Goal: Information Seeking & Learning: Find specific fact

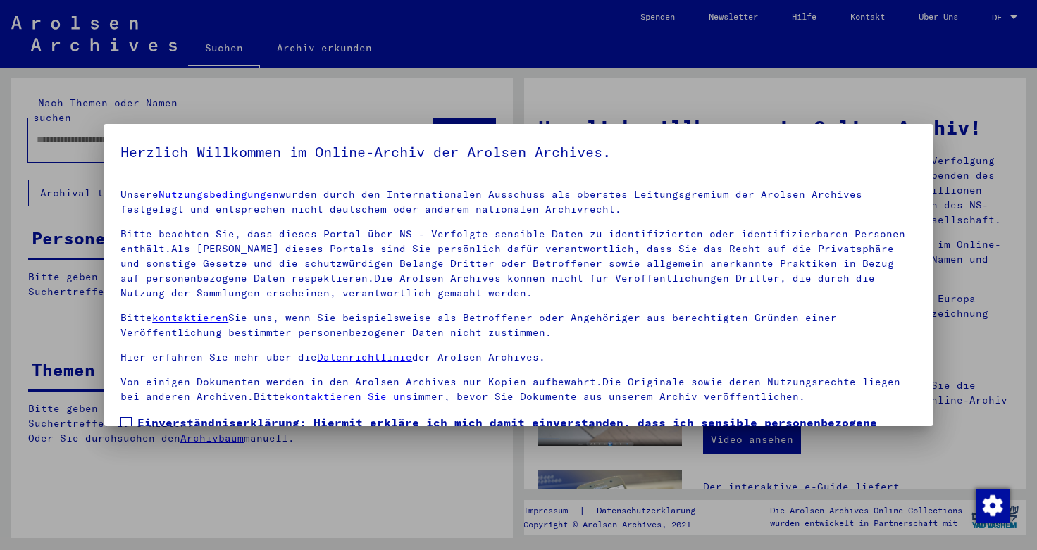
scroll to position [106, 0]
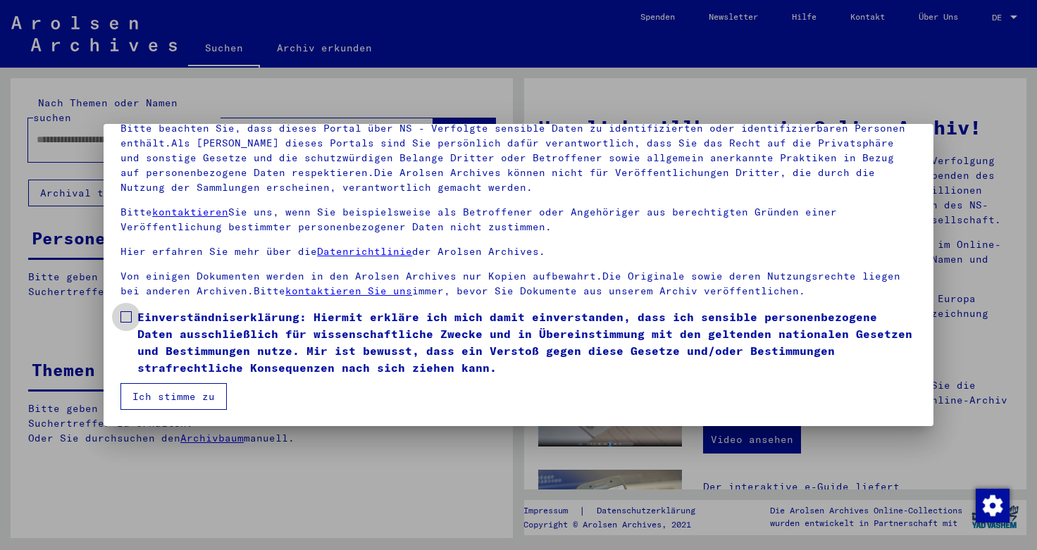
click at [126, 319] on span at bounding box center [126, 316] width 11 height 11
click at [161, 397] on button "Ich stimme zu" at bounding box center [174, 396] width 106 height 27
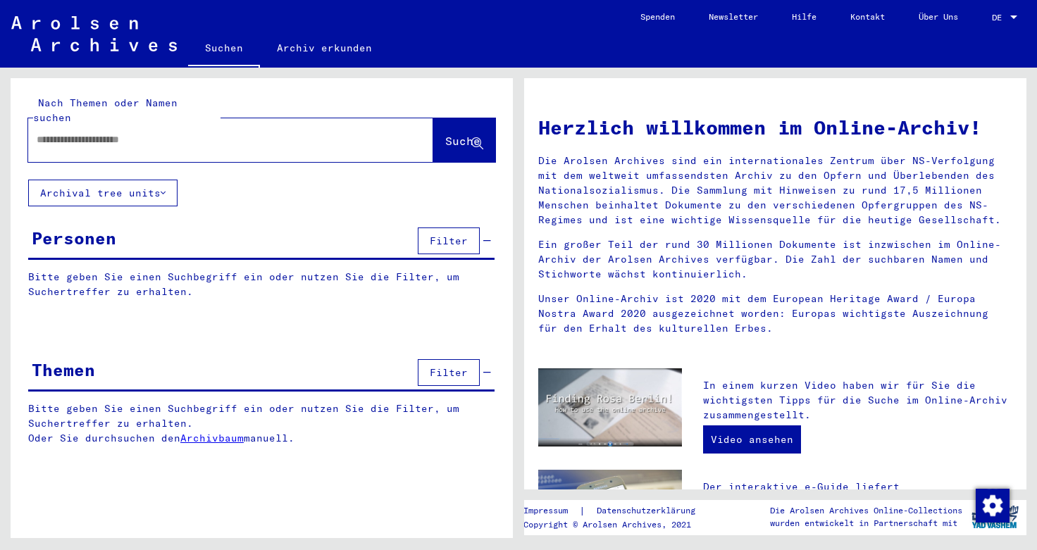
click at [97, 135] on div at bounding box center [209, 140] width 363 height 32
click at [200, 138] on input "text" at bounding box center [214, 139] width 354 height 15
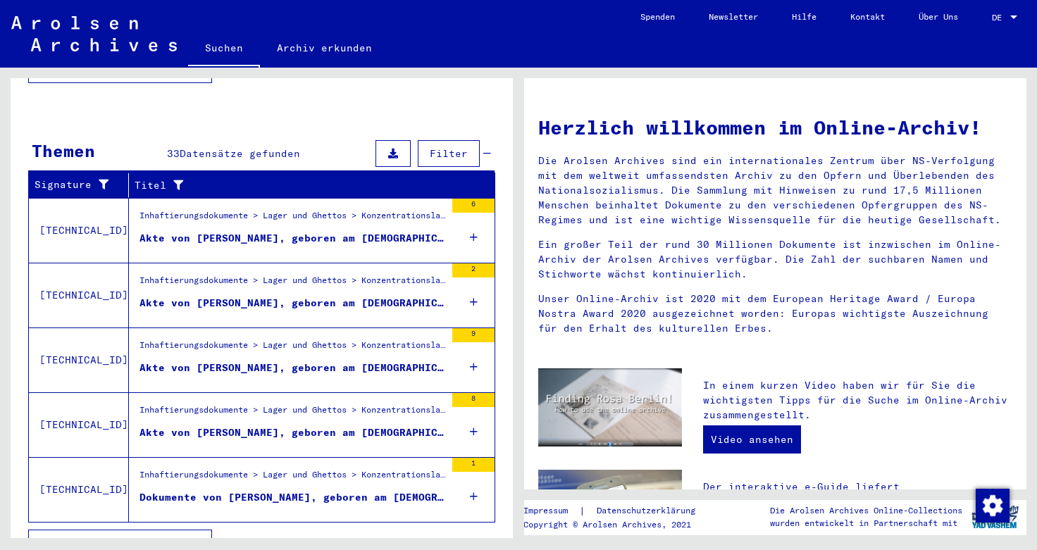
scroll to position [430, 0]
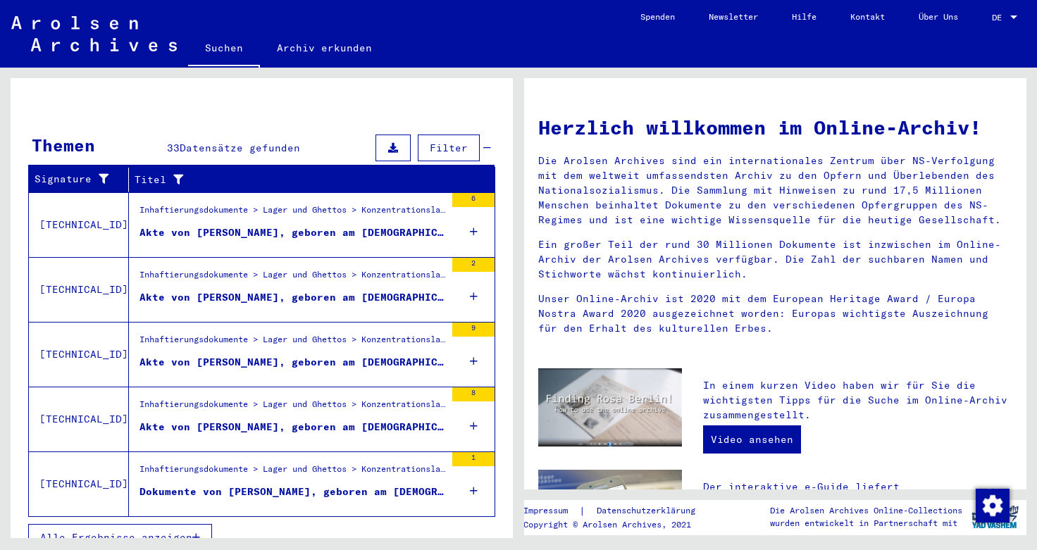
click at [245, 355] on div "Akte von [PERSON_NAME], geboren am [DEMOGRAPHIC_DATA]" at bounding box center [293, 362] width 306 height 15
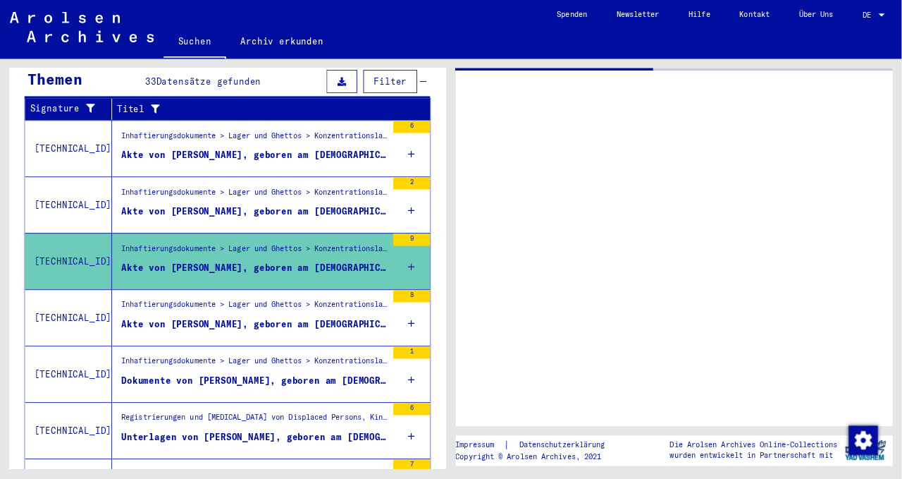
scroll to position [177, 0]
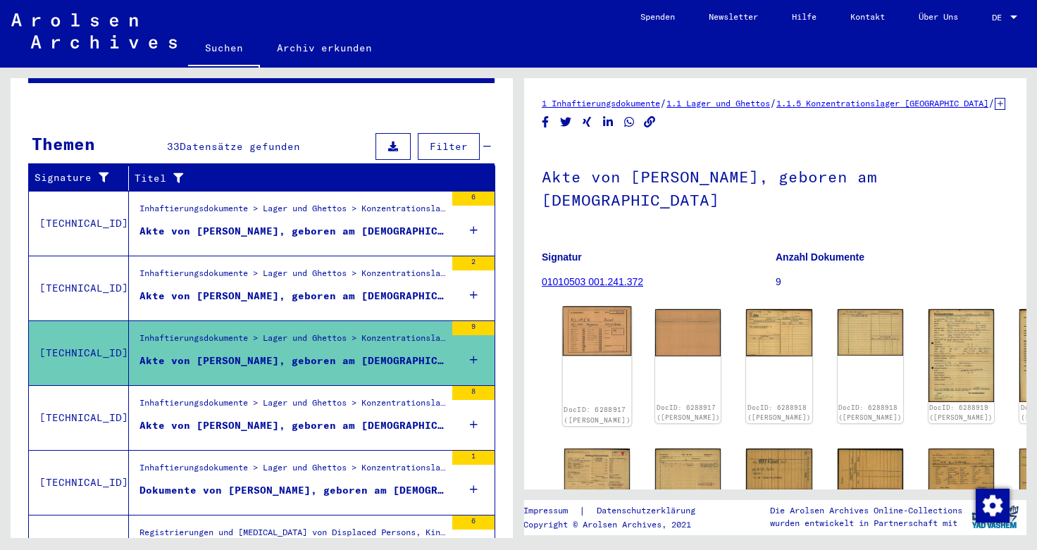
click at [592, 319] on img at bounding box center [597, 331] width 69 height 49
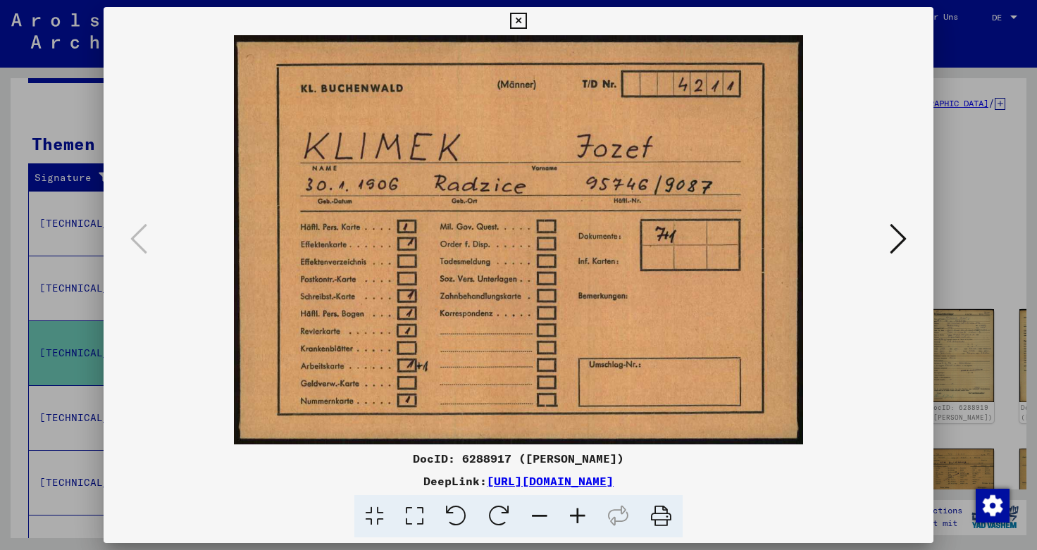
click at [661, 514] on icon at bounding box center [661, 516] width 43 height 43
click at [900, 242] on icon at bounding box center [898, 239] width 17 height 34
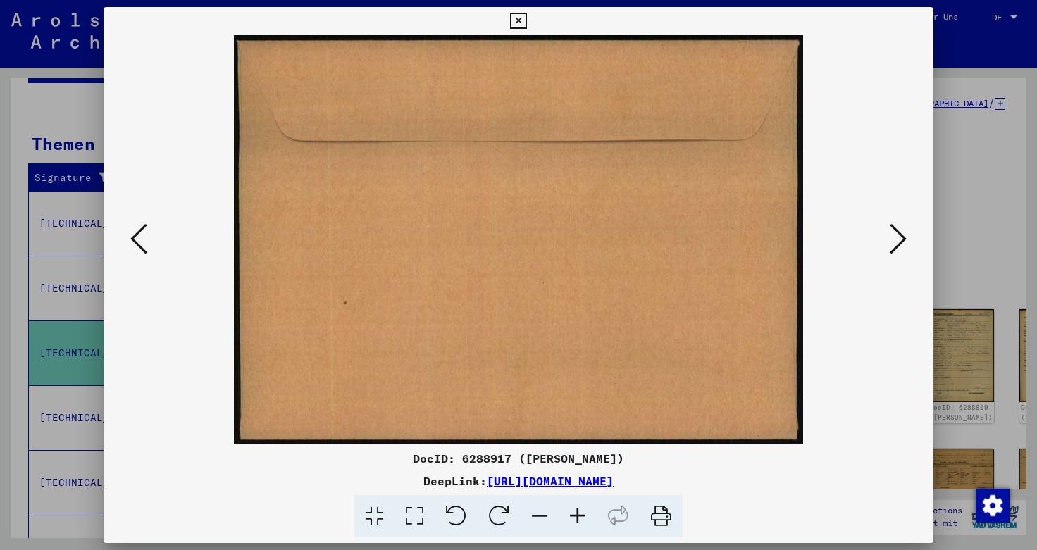
click at [900, 242] on icon at bounding box center [898, 239] width 17 height 34
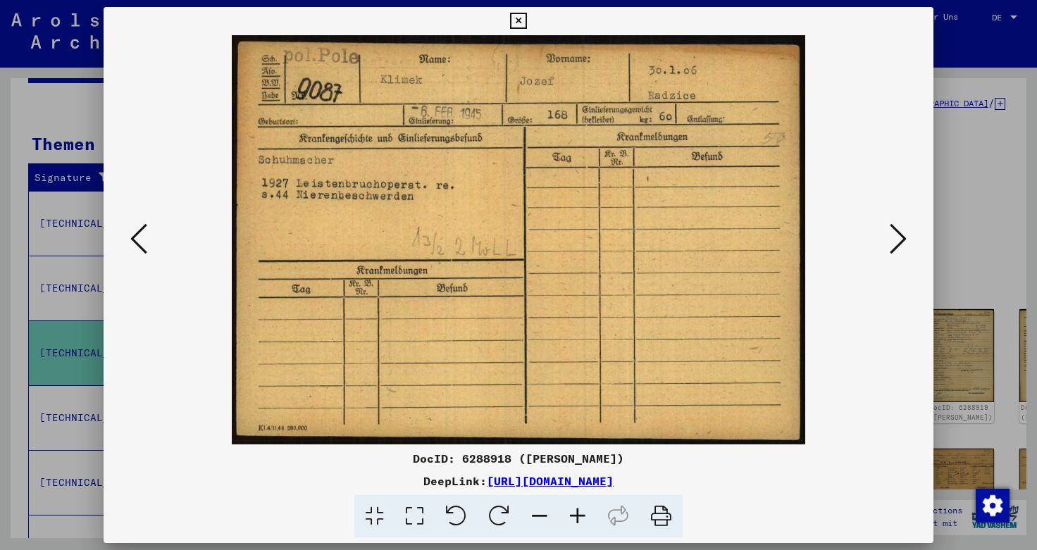
click at [614, 482] on link "[URL][DOMAIN_NAME]" at bounding box center [550, 481] width 127 height 14
click at [901, 244] on icon at bounding box center [898, 239] width 17 height 34
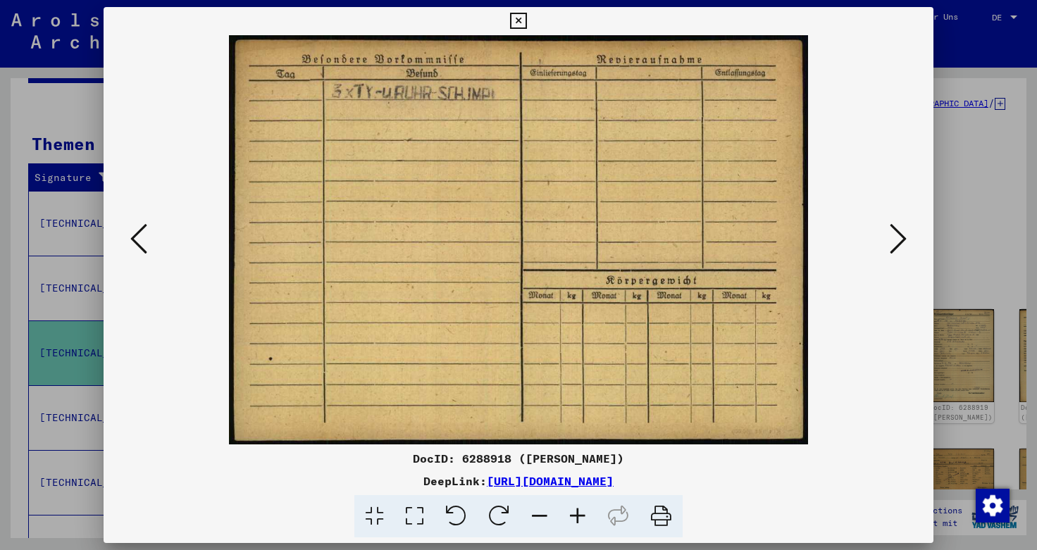
click at [901, 242] on icon at bounding box center [898, 239] width 17 height 34
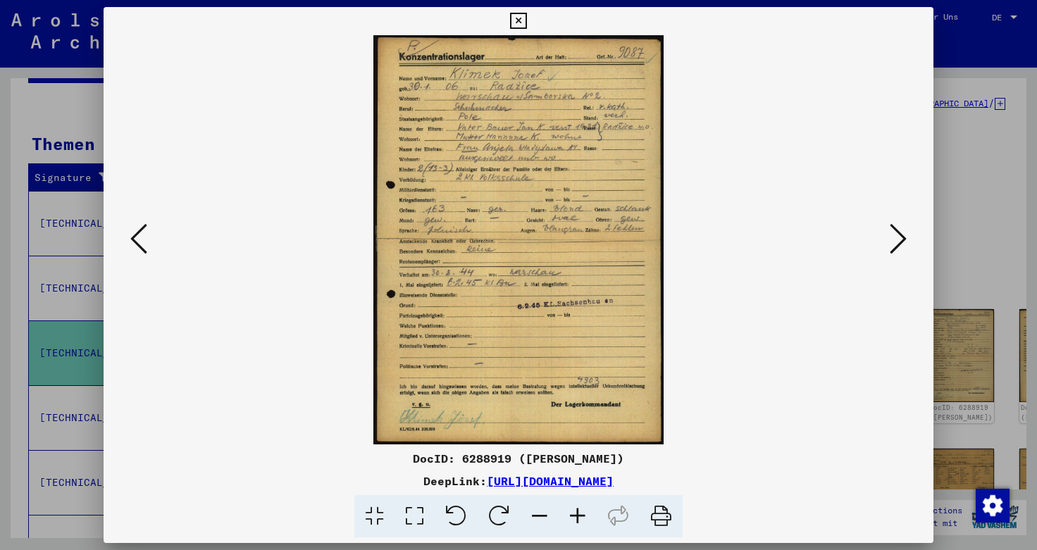
click at [665, 513] on icon at bounding box center [661, 516] width 43 height 43
click at [903, 236] on icon at bounding box center [898, 239] width 17 height 34
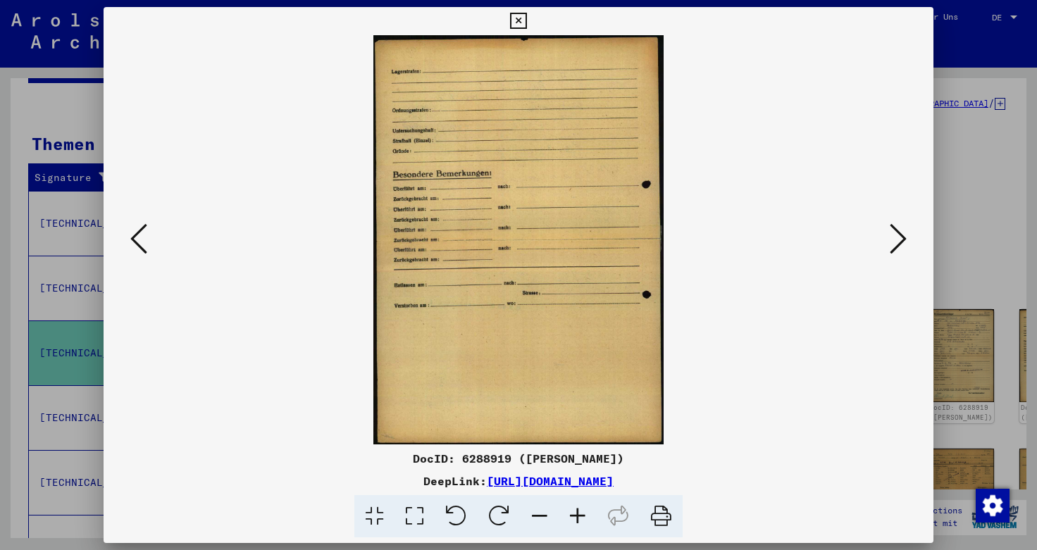
click at [900, 242] on icon at bounding box center [898, 239] width 17 height 34
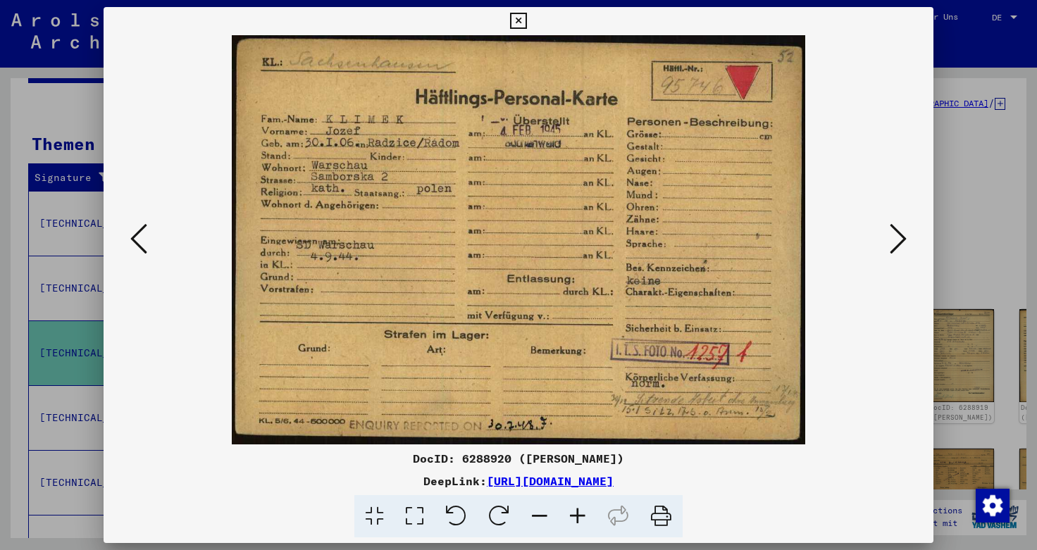
click at [135, 241] on icon at bounding box center [138, 239] width 17 height 34
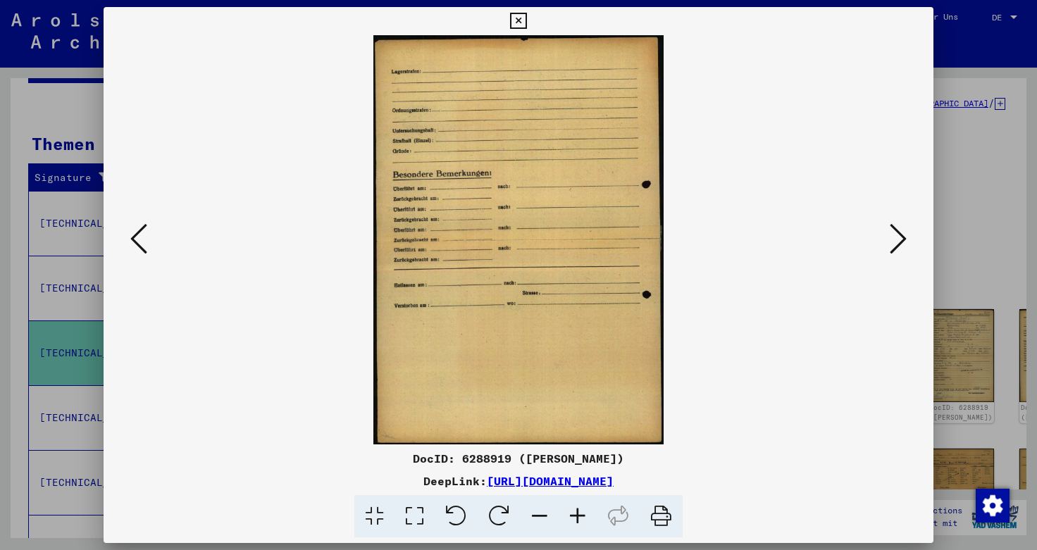
click at [661, 515] on icon at bounding box center [661, 516] width 43 height 43
click at [906, 244] on icon at bounding box center [898, 239] width 17 height 34
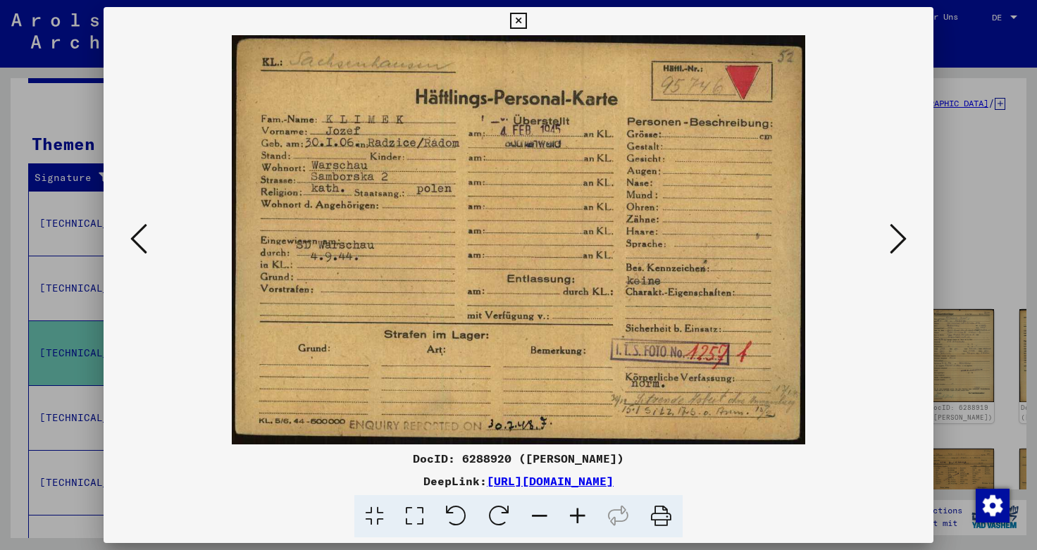
click at [665, 517] on icon at bounding box center [661, 516] width 43 height 43
click at [905, 243] on icon at bounding box center [898, 239] width 17 height 34
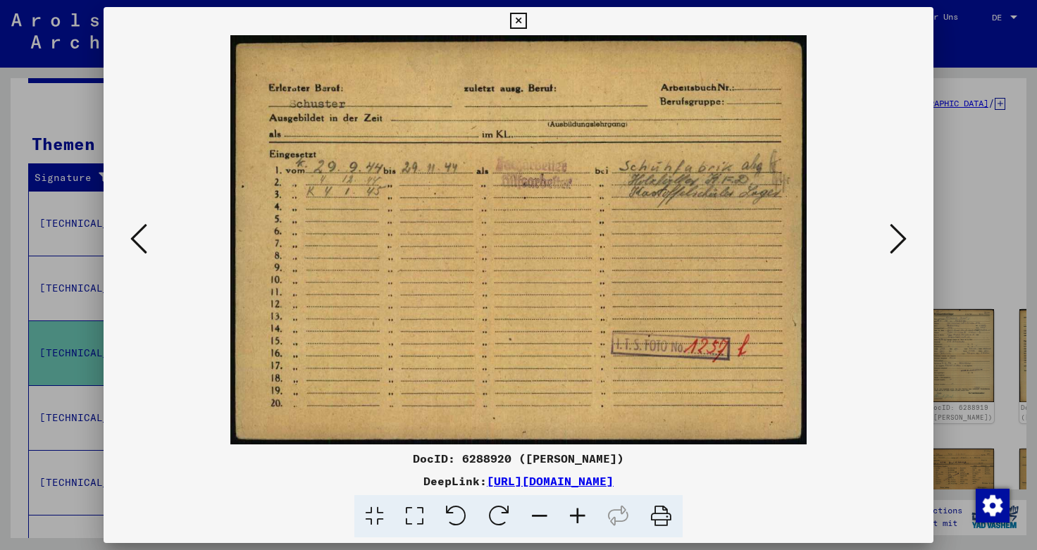
drag, startPoint x: 661, startPoint y: 520, endPoint x: 554, endPoint y: 479, distance: 114.7
click at [661, 519] on icon at bounding box center [661, 516] width 43 height 43
click at [894, 247] on icon at bounding box center [898, 239] width 17 height 34
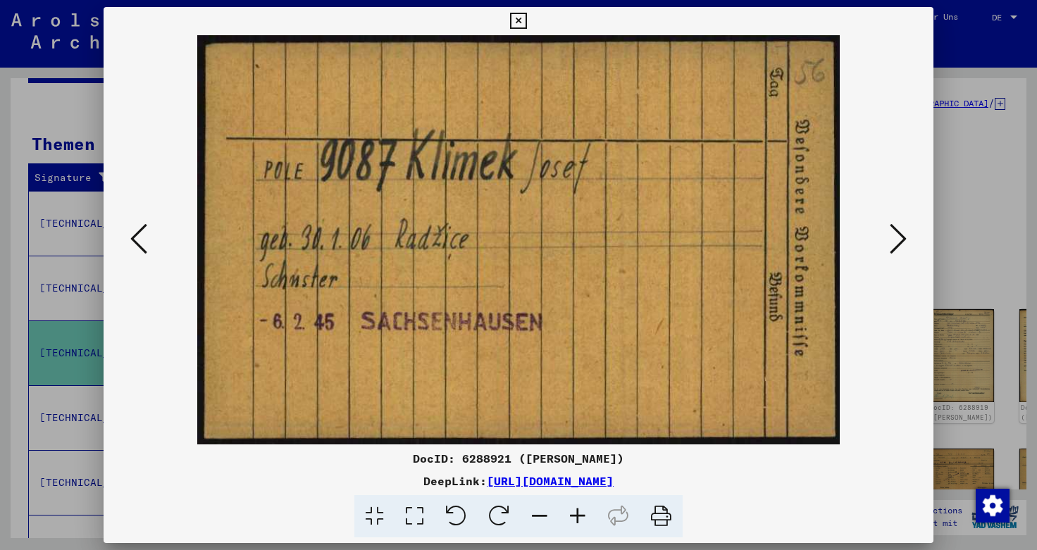
click at [661, 513] on icon at bounding box center [661, 516] width 43 height 43
click at [899, 240] on icon at bounding box center [898, 239] width 17 height 34
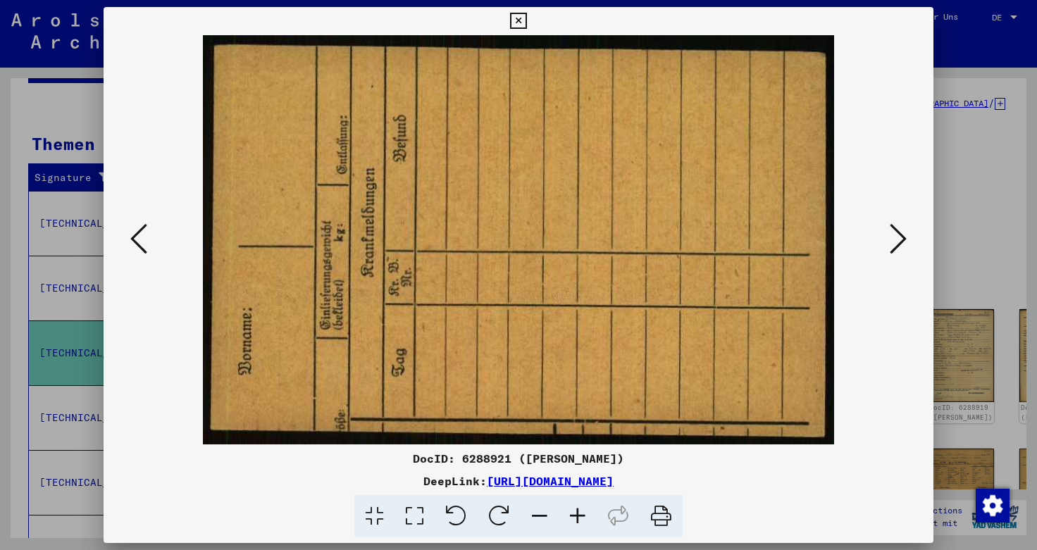
click at [899, 240] on icon at bounding box center [898, 239] width 17 height 34
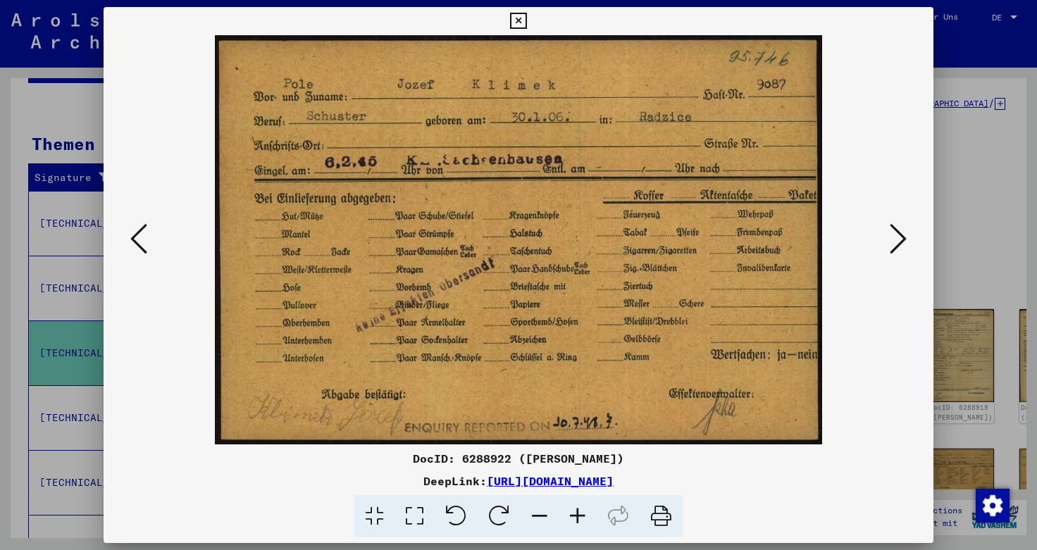
click at [661, 518] on icon at bounding box center [661, 516] width 43 height 43
click at [903, 243] on icon at bounding box center [898, 239] width 17 height 34
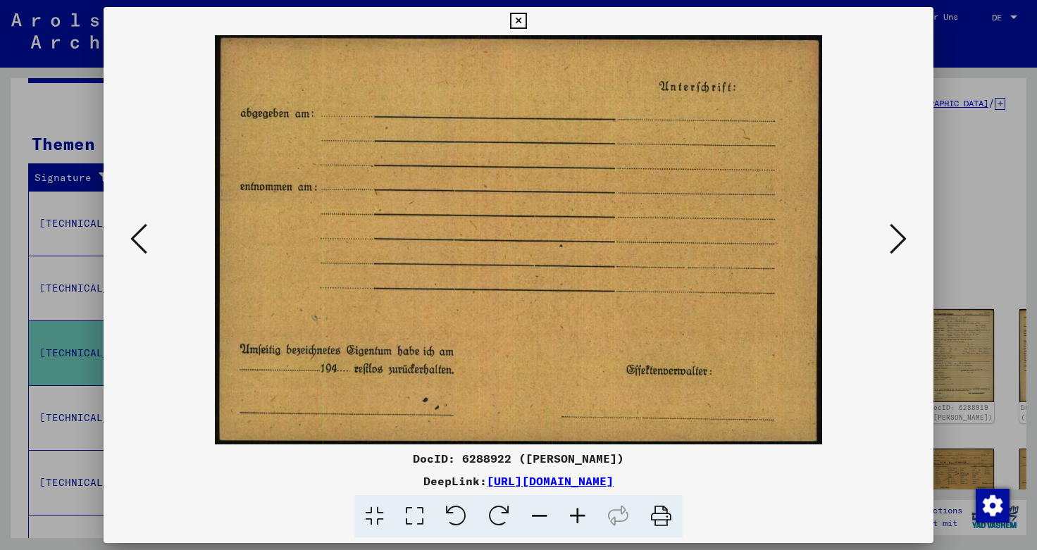
click at [659, 516] on icon at bounding box center [661, 516] width 43 height 43
click at [906, 237] on icon at bounding box center [898, 239] width 17 height 34
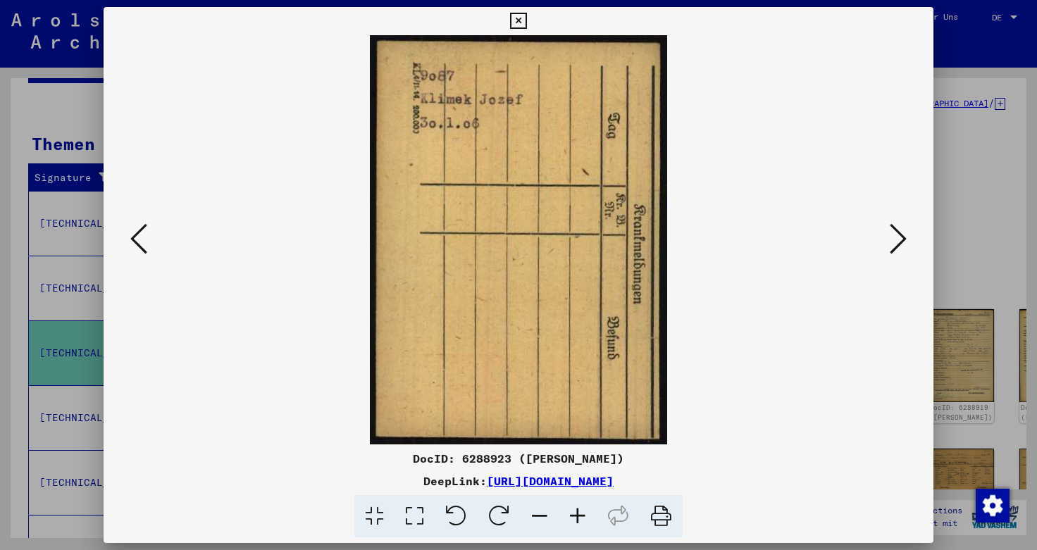
click at [660, 516] on icon at bounding box center [661, 516] width 43 height 43
click at [901, 245] on icon at bounding box center [898, 239] width 17 height 34
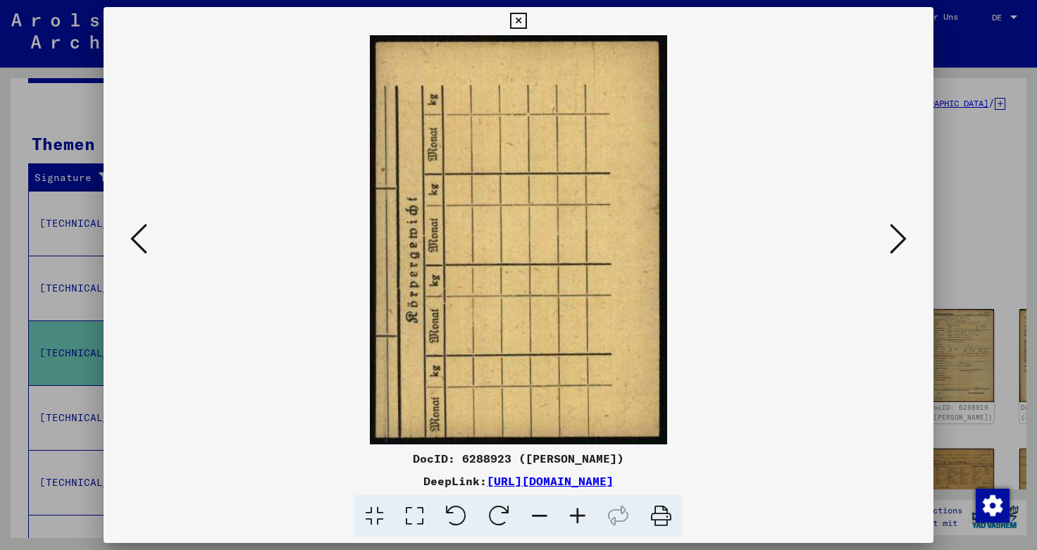
click at [665, 517] on icon at bounding box center [661, 516] width 43 height 43
click at [900, 242] on icon at bounding box center [898, 239] width 17 height 34
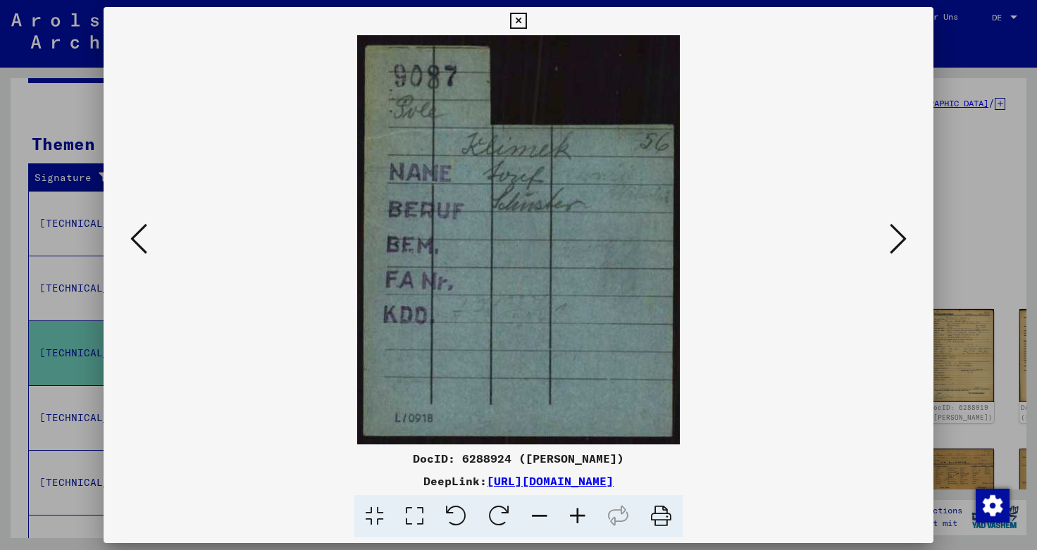
click at [659, 522] on icon at bounding box center [661, 516] width 43 height 43
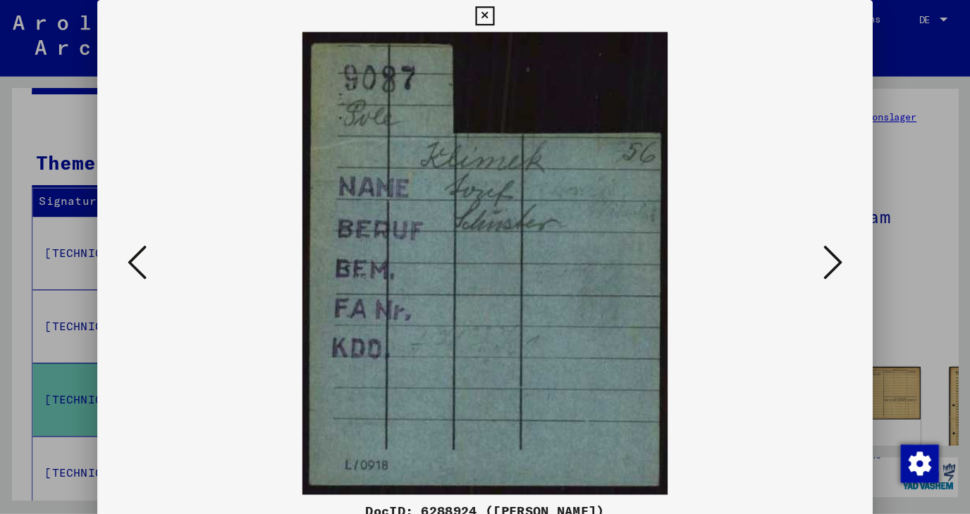
scroll to position [178, 0]
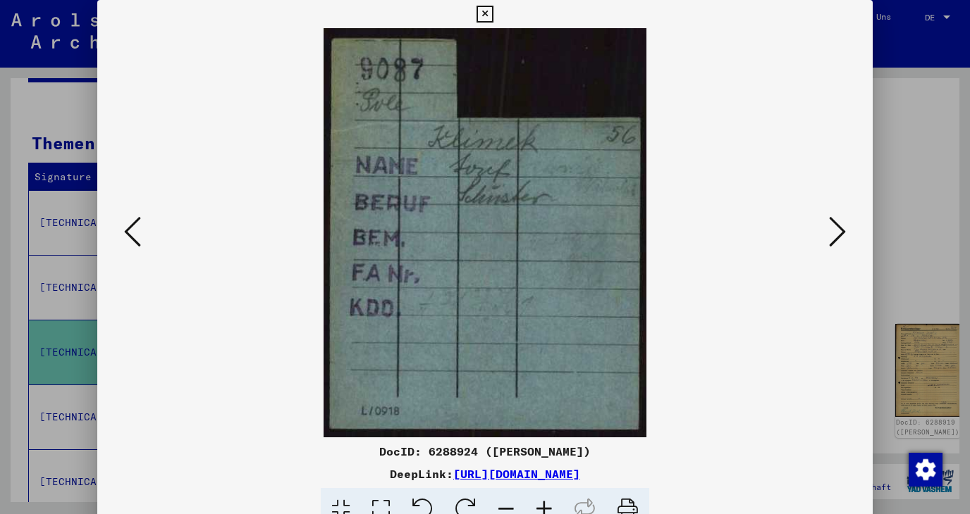
click at [841, 236] on icon at bounding box center [837, 232] width 17 height 34
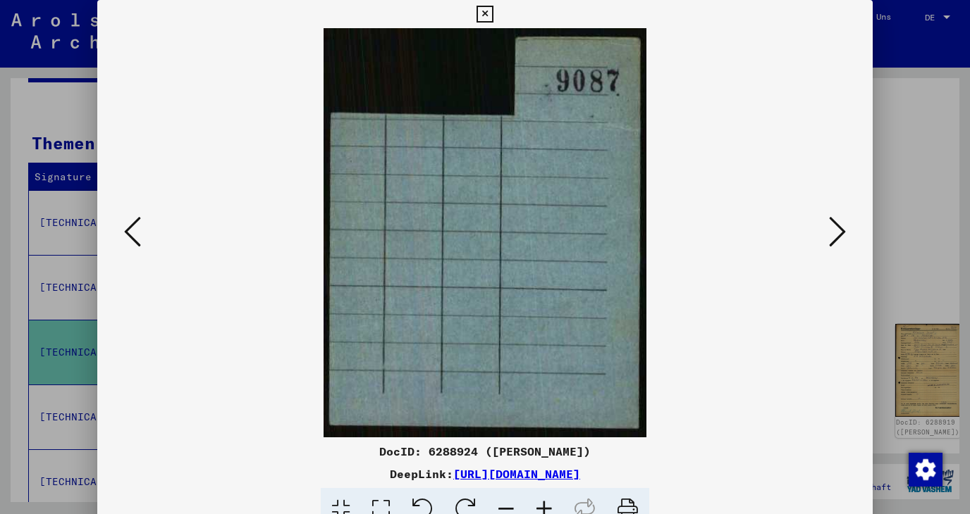
click at [841, 236] on icon at bounding box center [837, 232] width 17 height 34
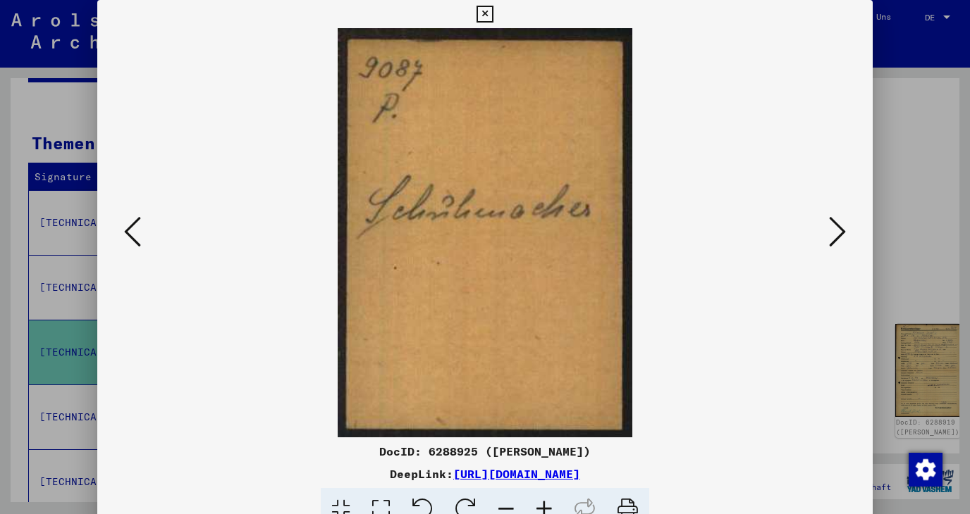
click at [623, 505] on icon at bounding box center [627, 509] width 43 height 43
click at [839, 236] on icon at bounding box center [837, 232] width 17 height 34
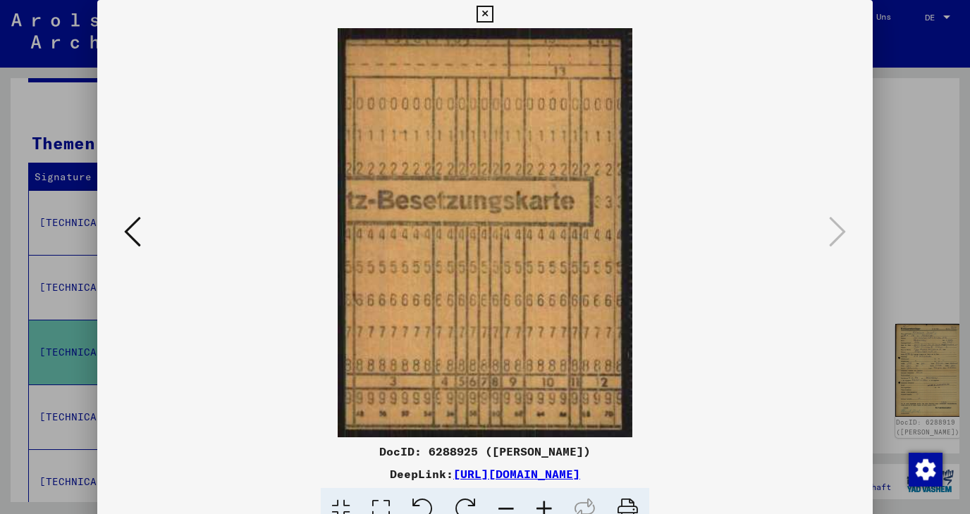
drag, startPoint x: 862, startPoint y: 15, endPoint x: 694, endPoint y: 150, distance: 215.5
click at [493, 15] on icon at bounding box center [484, 14] width 16 height 17
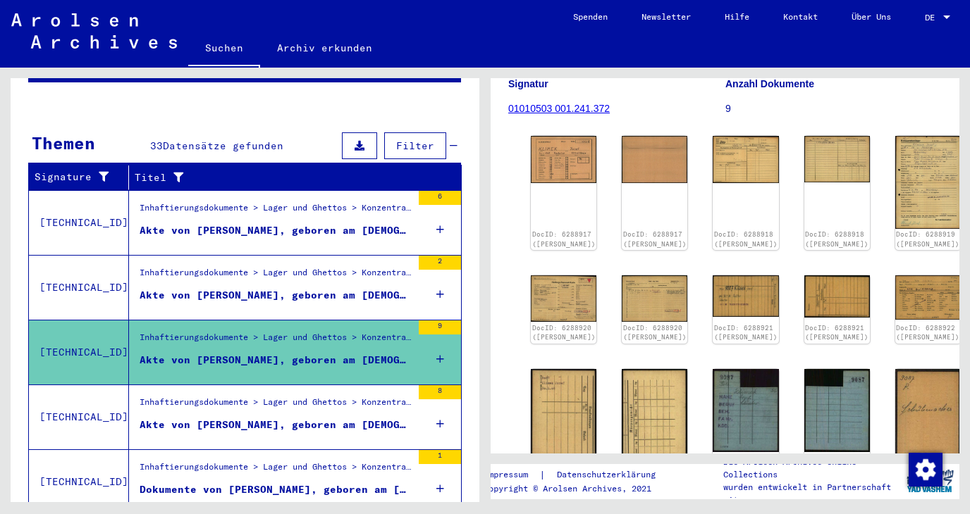
scroll to position [379, 0]
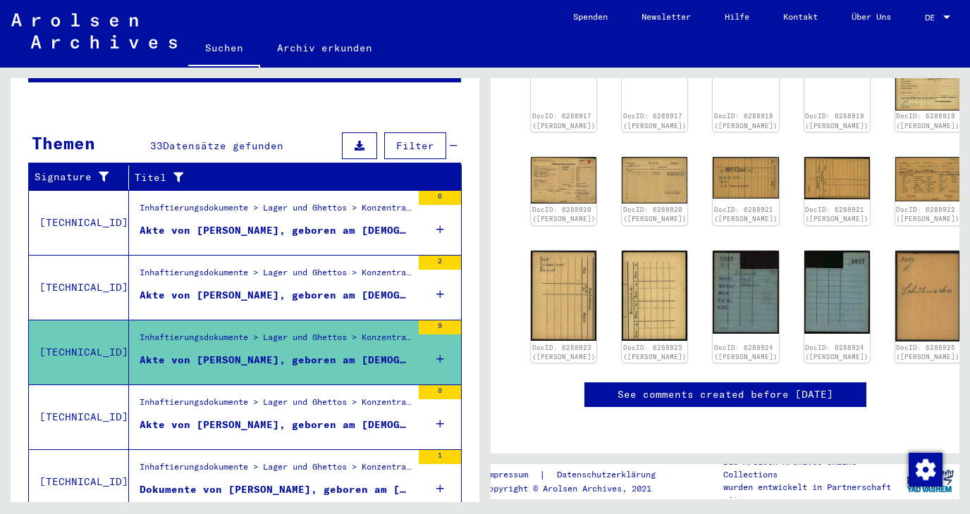
click at [226, 418] on div "Akte von [PERSON_NAME], geboren am [DEMOGRAPHIC_DATA]" at bounding box center [276, 425] width 272 height 15
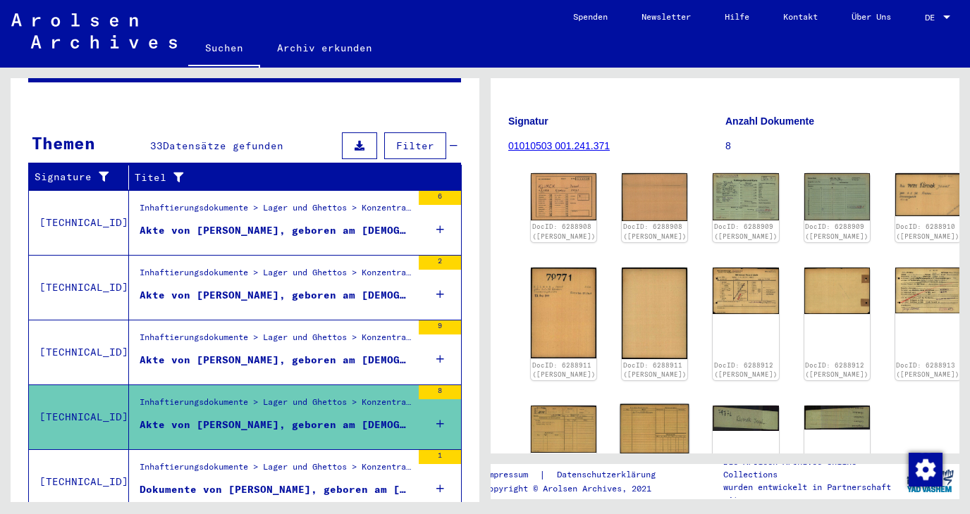
scroll to position [152, 0]
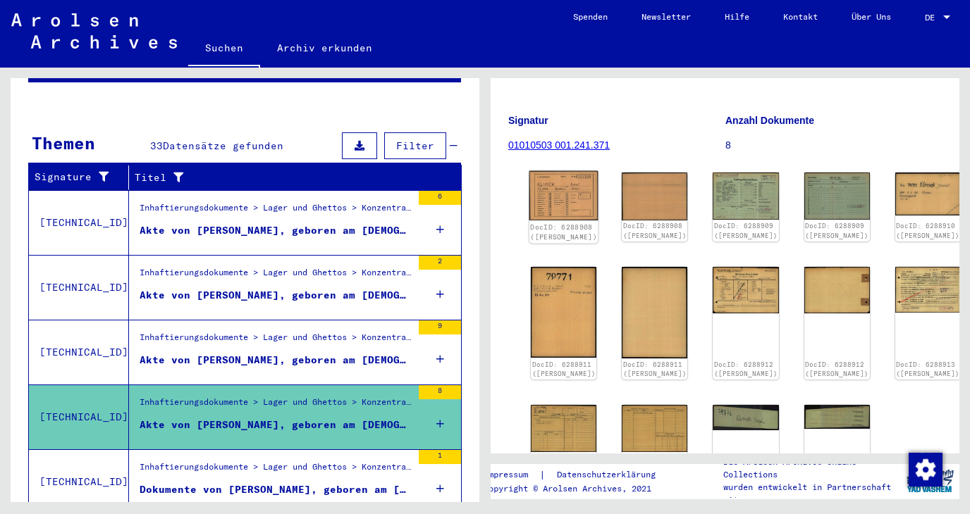
click at [548, 192] on img at bounding box center [563, 195] width 69 height 49
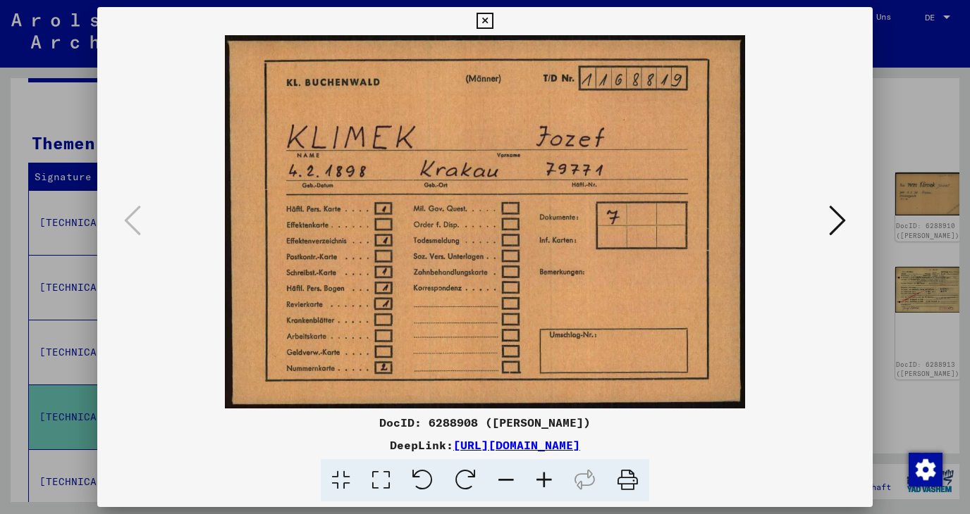
click at [839, 224] on icon at bounding box center [837, 221] width 17 height 34
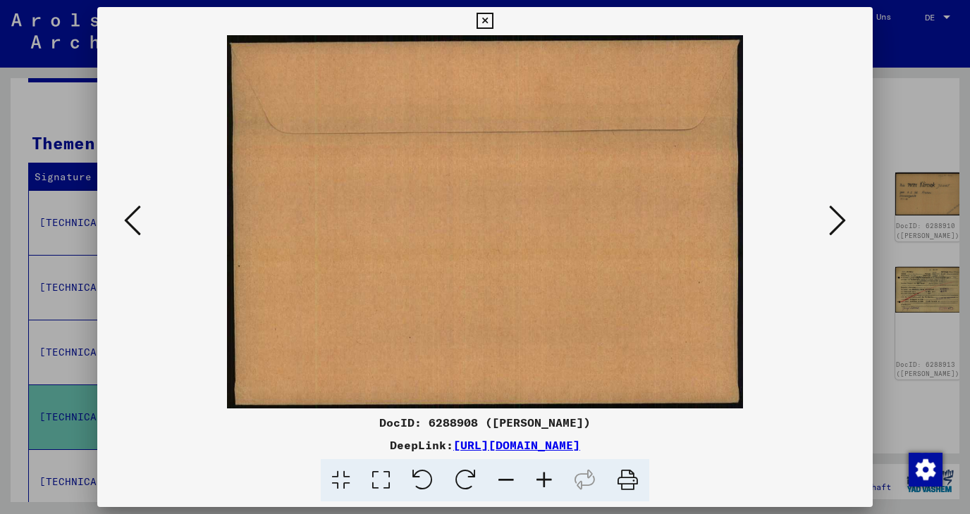
click at [832, 230] on icon at bounding box center [837, 221] width 17 height 34
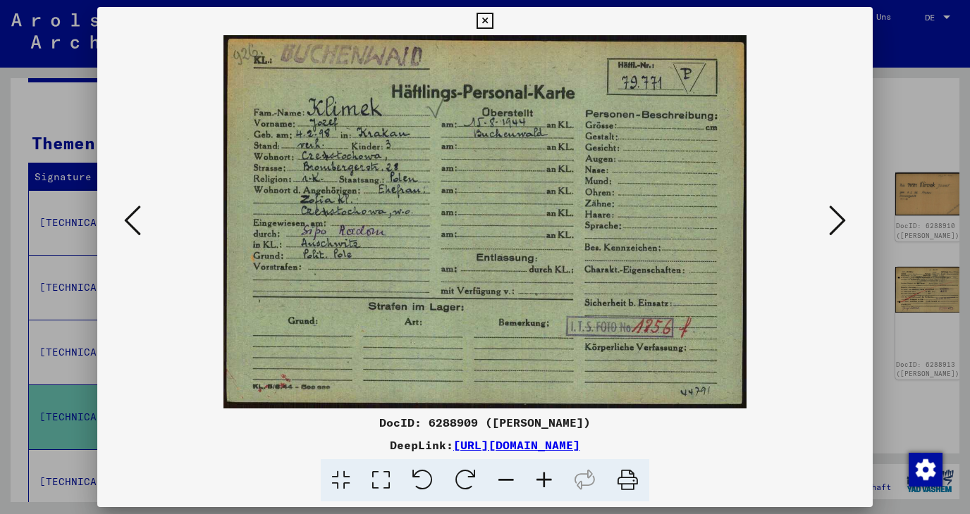
click at [837, 223] on icon at bounding box center [837, 221] width 17 height 34
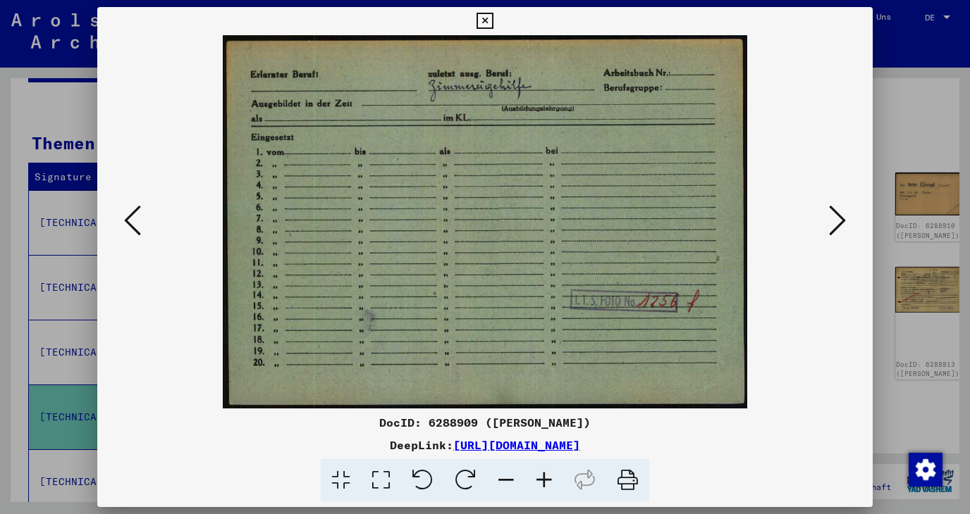
click at [835, 224] on icon at bounding box center [837, 221] width 17 height 34
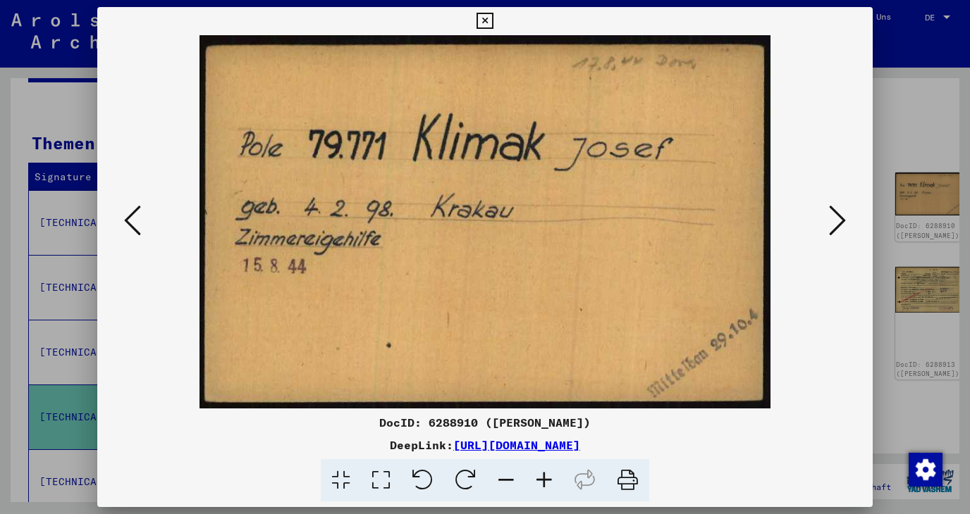
click at [493, 20] on icon at bounding box center [484, 21] width 16 height 17
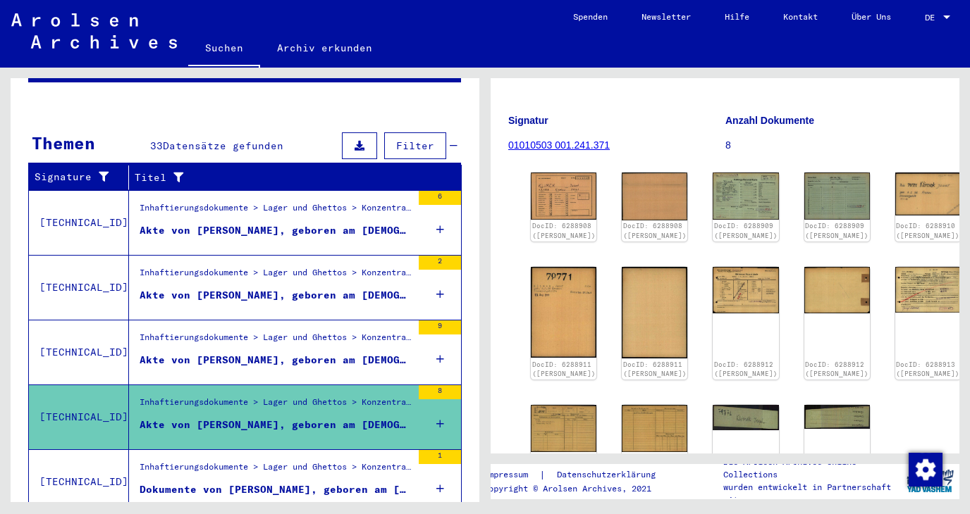
click at [270, 353] on div "Akte von [PERSON_NAME], geboren am [DEMOGRAPHIC_DATA]" at bounding box center [276, 360] width 272 height 15
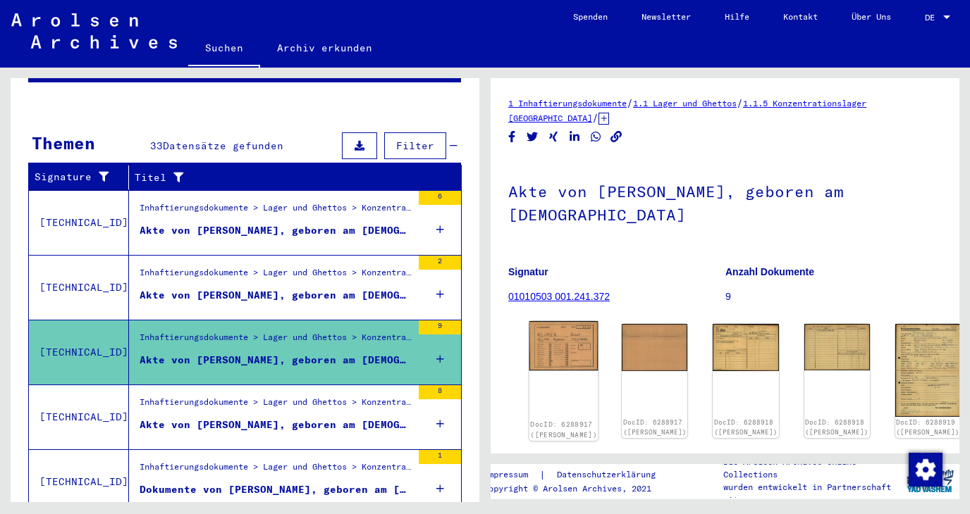
click at [556, 335] on img at bounding box center [563, 345] width 69 height 49
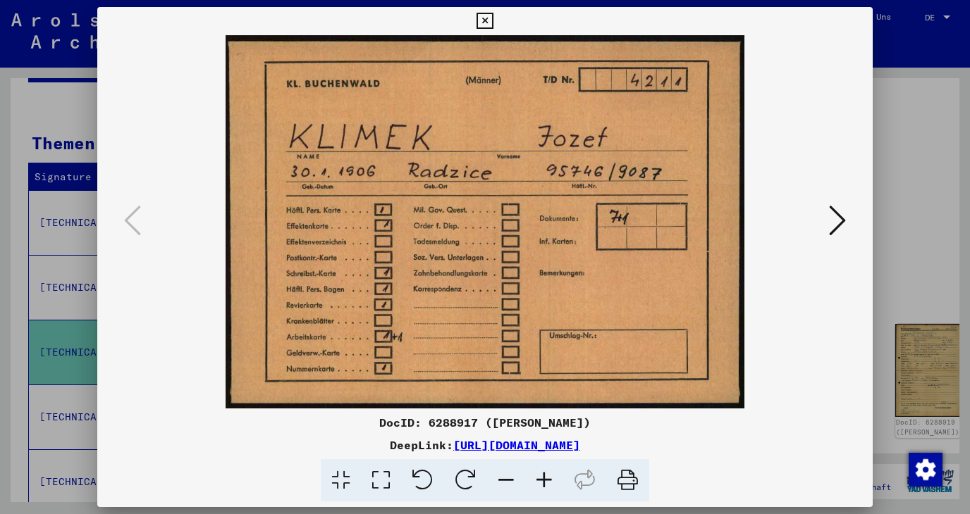
click at [493, 22] on icon at bounding box center [484, 21] width 16 height 17
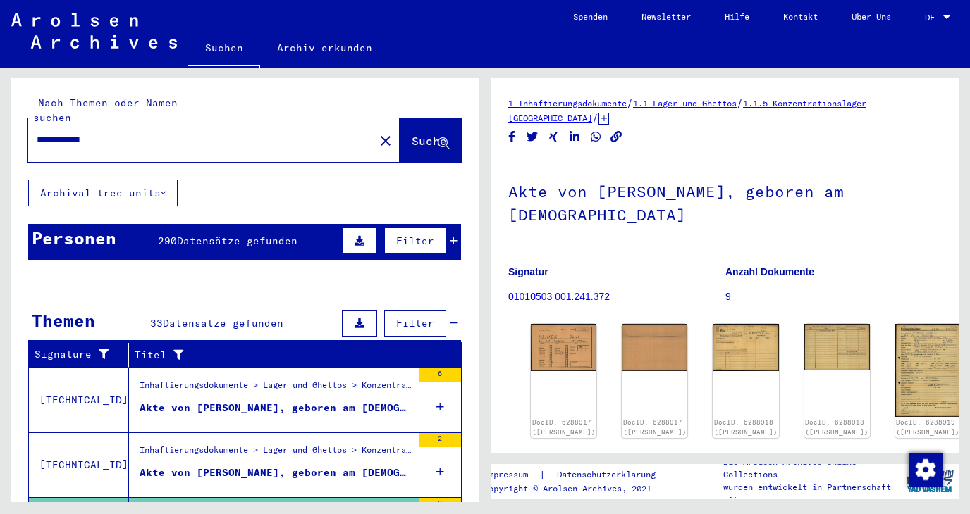
click at [206, 132] on input "**********" at bounding box center [201, 139] width 329 height 15
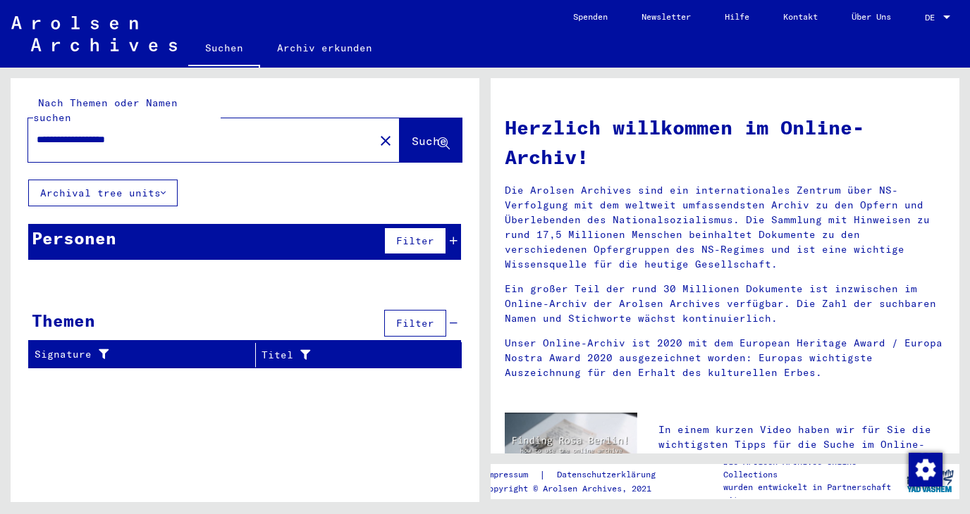
drag, startPoint x: 116, startPoint y: 124, endPoint x: 185, endPoint y: 120, distance: 69.2
click at [174, 132] on input "**********" at bounding box center [197, 139] width 321 height 15
type input "**********"
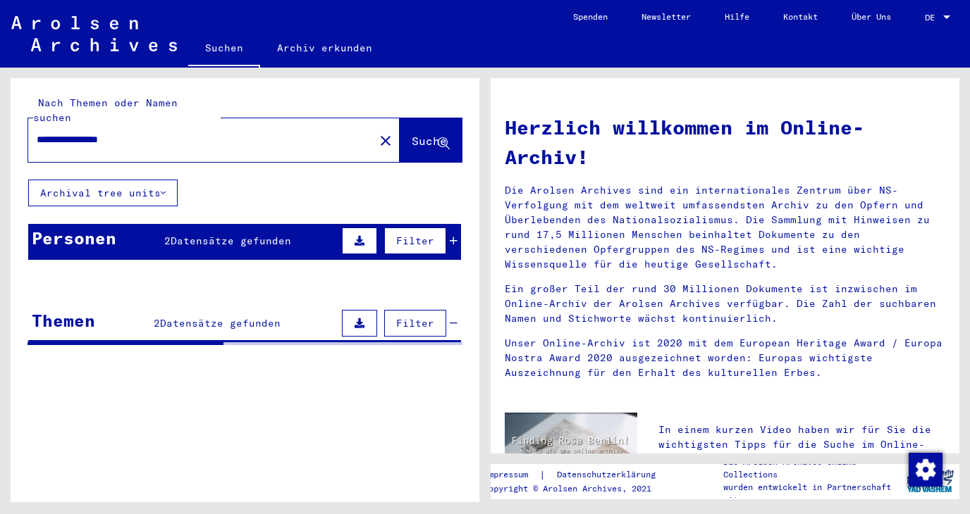
click at [0, 379] on div "**********" at bounding box center [242, 285] width 485 height 435
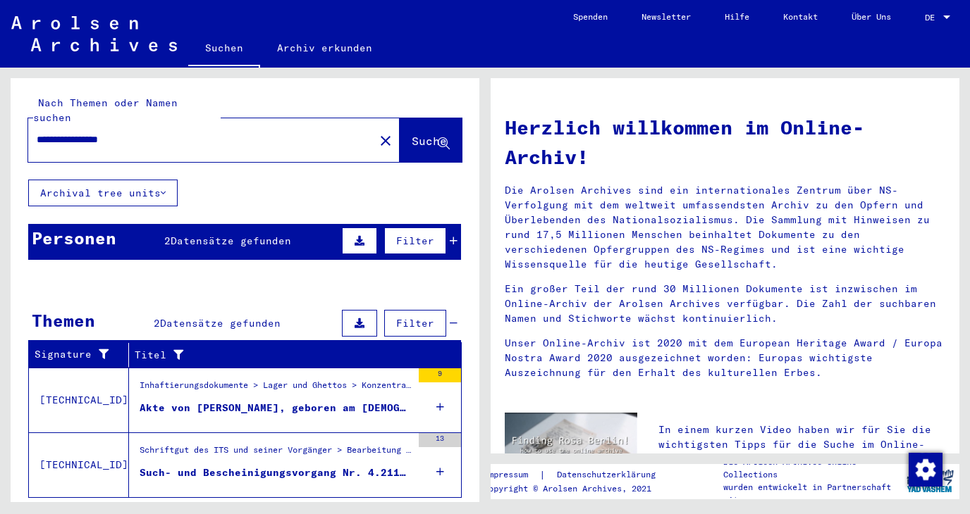
scroll to position [20, 0]
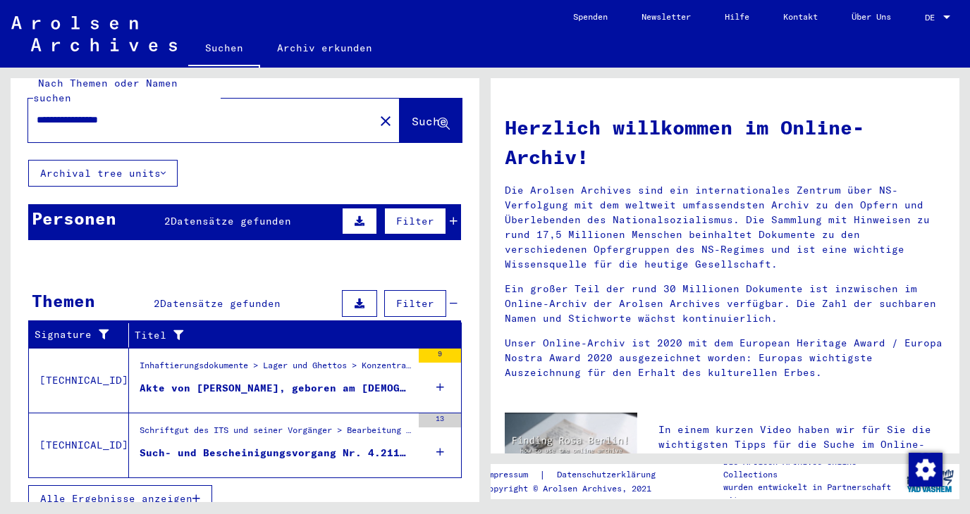
click at [247, 428] on figure "Schriftgut des ITS und seiner Vorgänger > Bearbeitung von Anfragen > Fallbezoge…" at bounding box center [276, 434] width 272 height 21
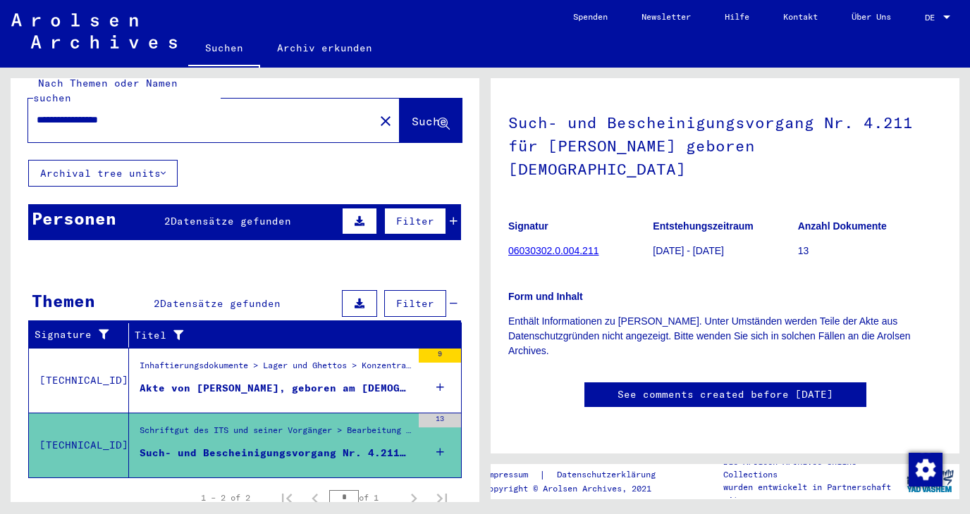
scroll to position [228, 0]
click at [192, 381] on div "Akte von [PERSON_NAME], geboren am [DEMOGRAPHIC_DATA]" at bounding box center [276, 388] width 272 height 15
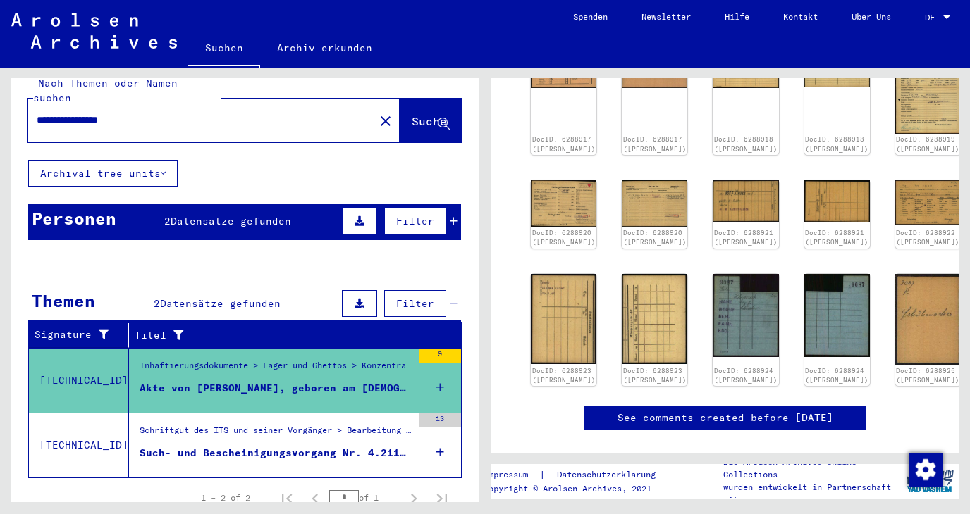
scroll to position [228, 0]
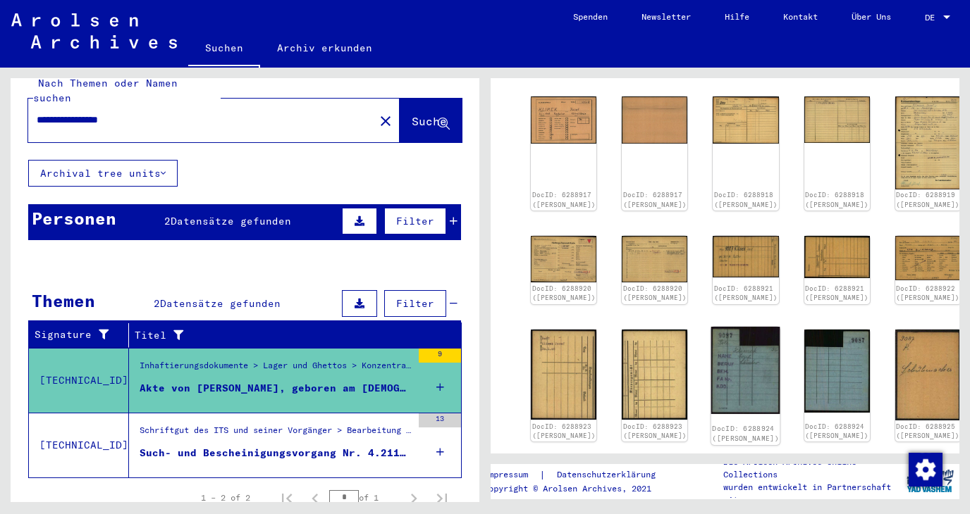
click at [711, 351] on img at bounding box center [745, 370] width 69 height 87
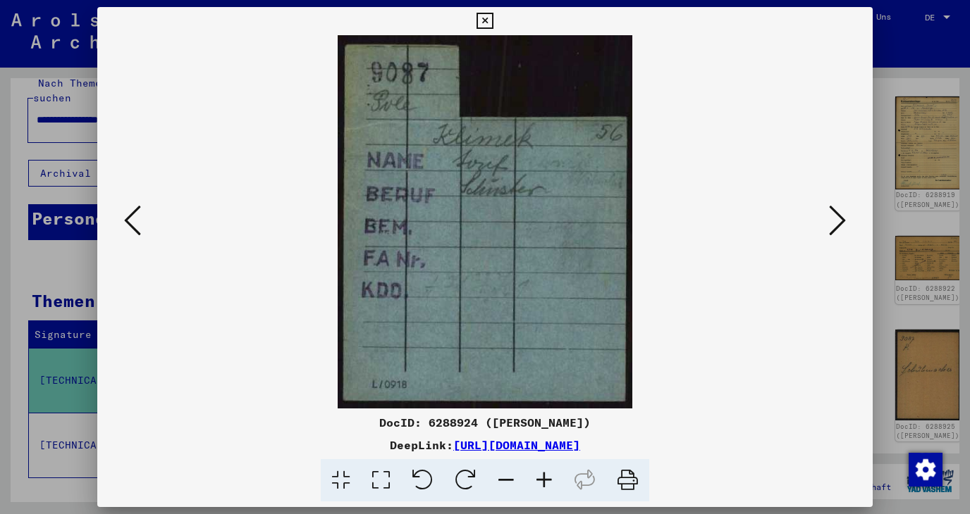
click at [839, 228] on icon at bounding box center [837, 221] width 17 height 34
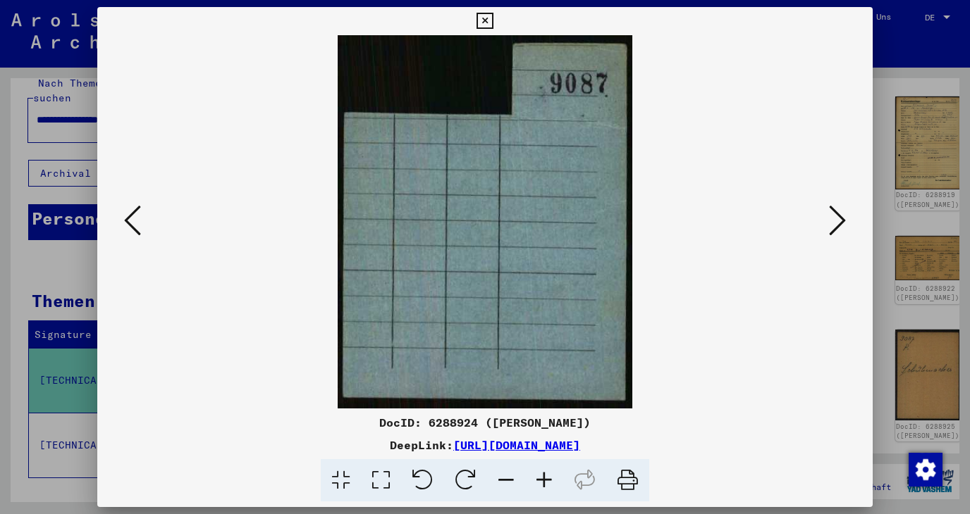
click at [838, 230] on icon at bounding box center [837, 221] width 17 height 34
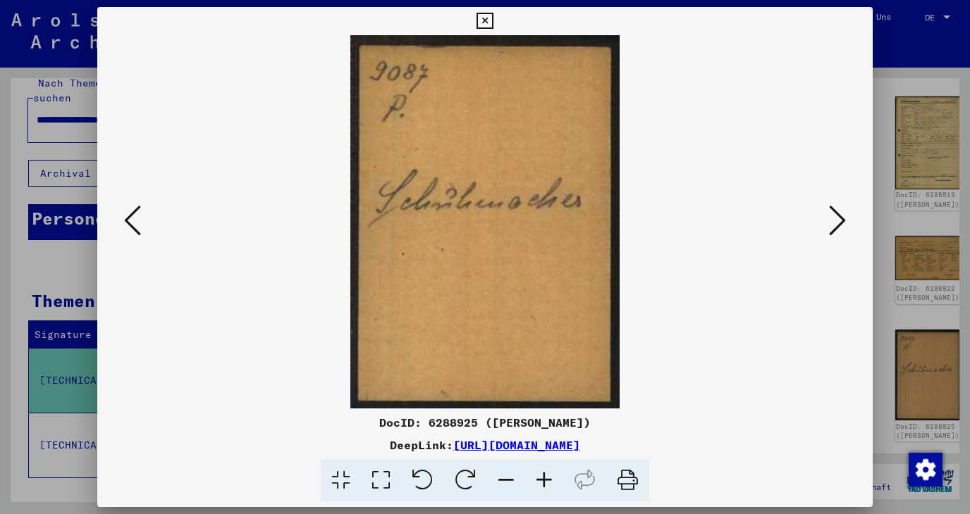
click at [135, 223] on icon at bounding box center [132, 221] width 17 height 34
click at [132, 223] on icon at bounding box center [132, 221] width 17 height 34
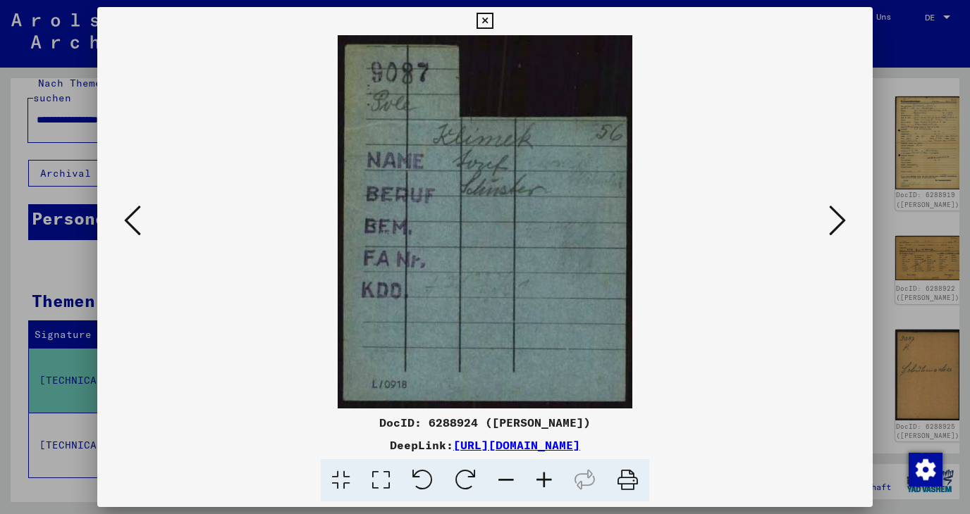
click at [493, 20] on icon at bounding box center [484, 21] width 16 height 17
